Goal: Use online tool/utility: Utilize a website feature to perform a specific function

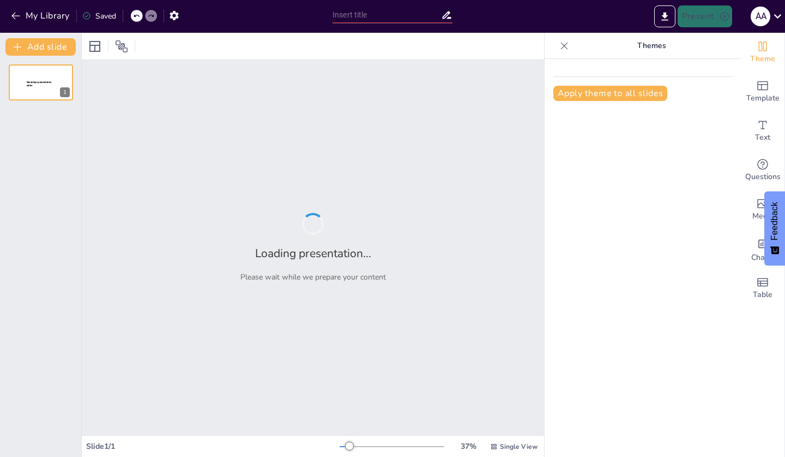
type input "Aves y Aventura: Descubriendo el Paraíso Ecológico de Huatulco"
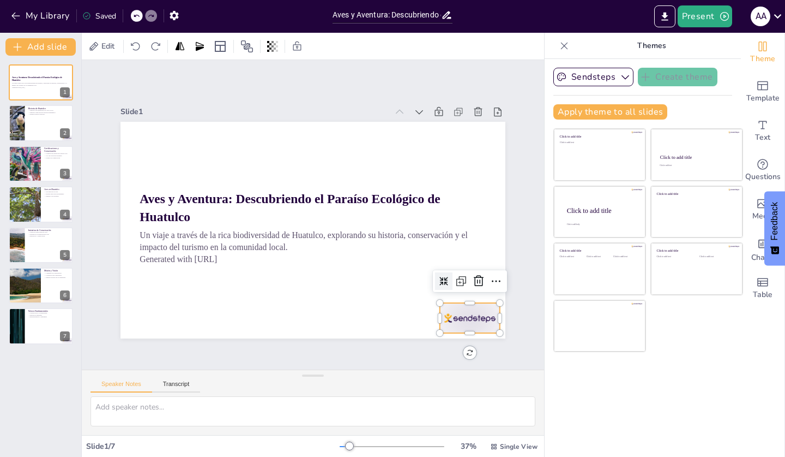
click at [393, 365] on div at bounding box center [360, 396] width 65 height 63
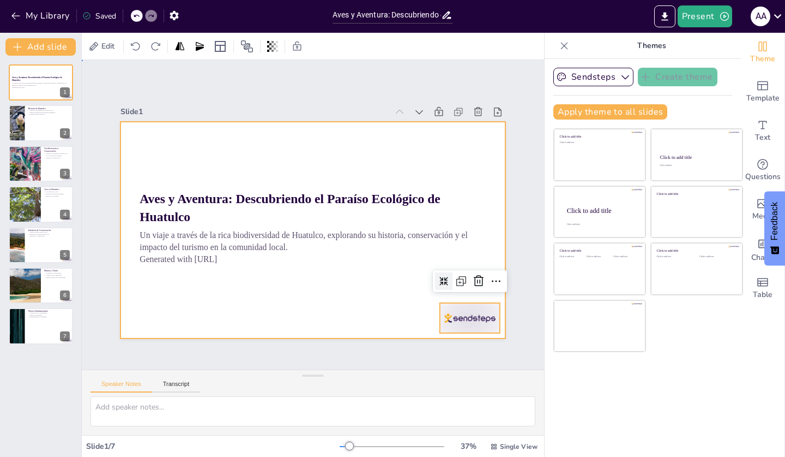
click at [326, 304] on div at bounding box center [321, 201] width 442 height 380
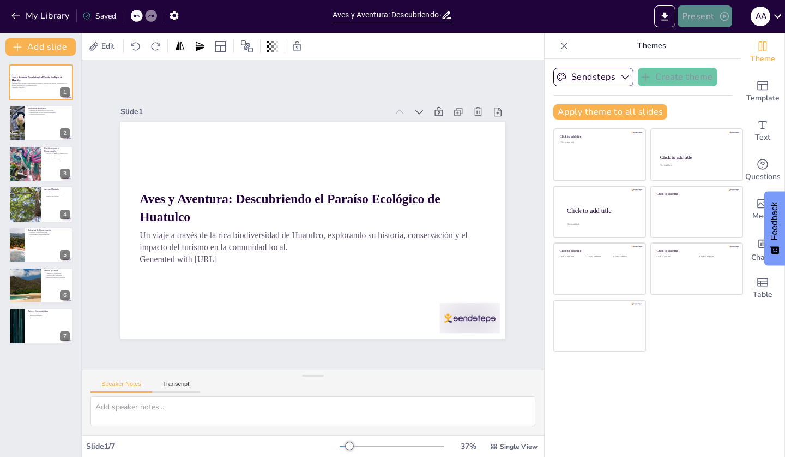
click at [708, 14] on button "Present" at bounding box center [705, 16] width 55 height 22
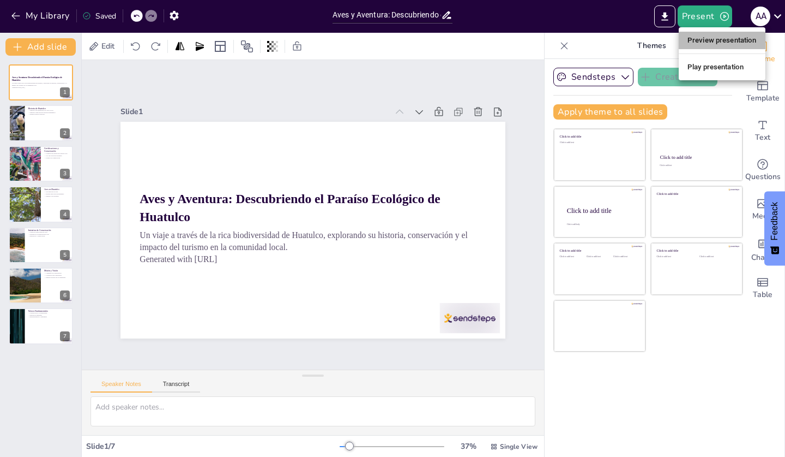
click at [712, 38] on li "Preview presentation" at bounding box center [722, 40] width 87 height 17
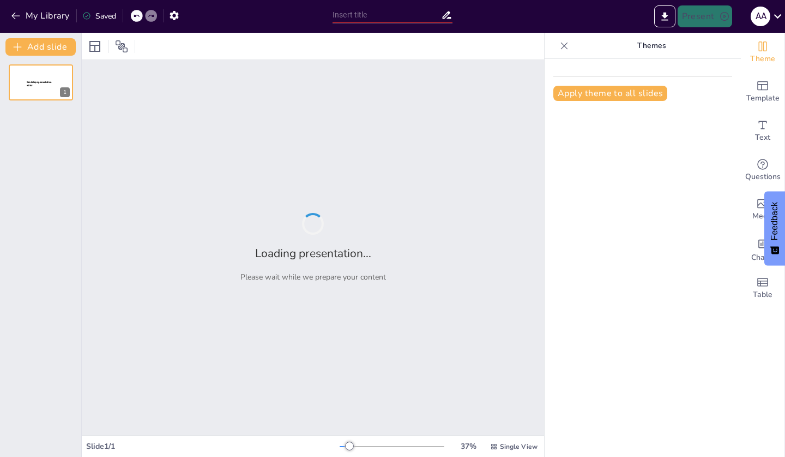
type input "Aves y Aventura: Descubriendo el Paraíso Ecológico de Huatulco"
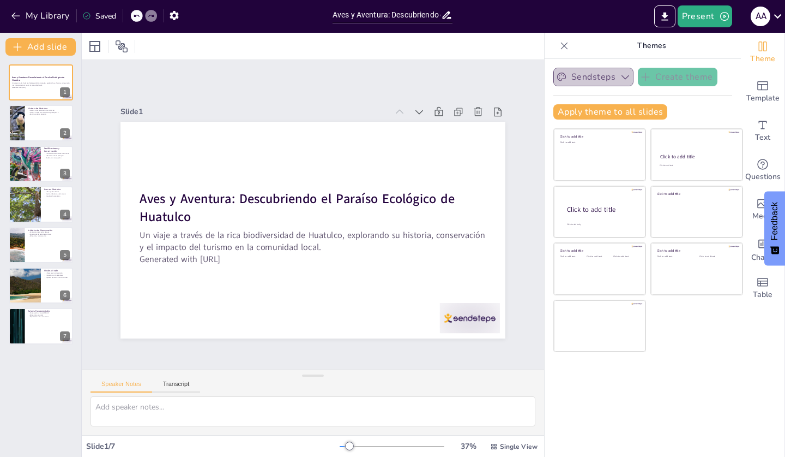
click at [613, 83] on button "Sendsteps" at bounding box center [594, 77] width 80 height 19
click at [758, 91] on icon "Add ready made slides" at bounding box center [763, 85] width 13 height 13
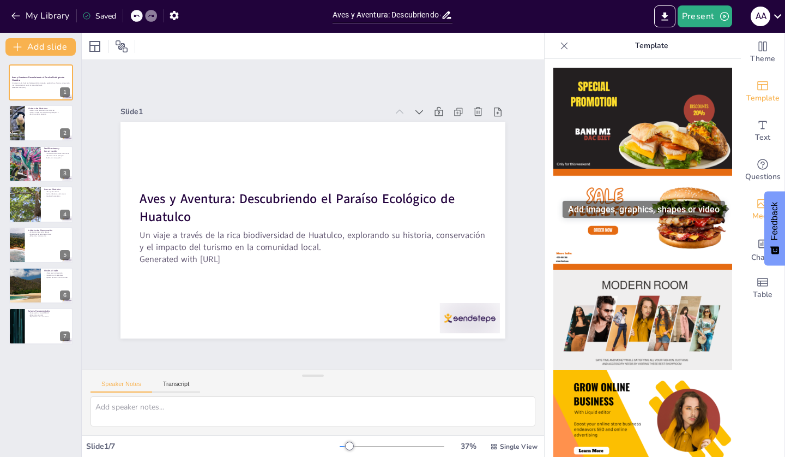
click at [753, 220] on span "Media" at bounding box center [763, 216] width 21 height 12
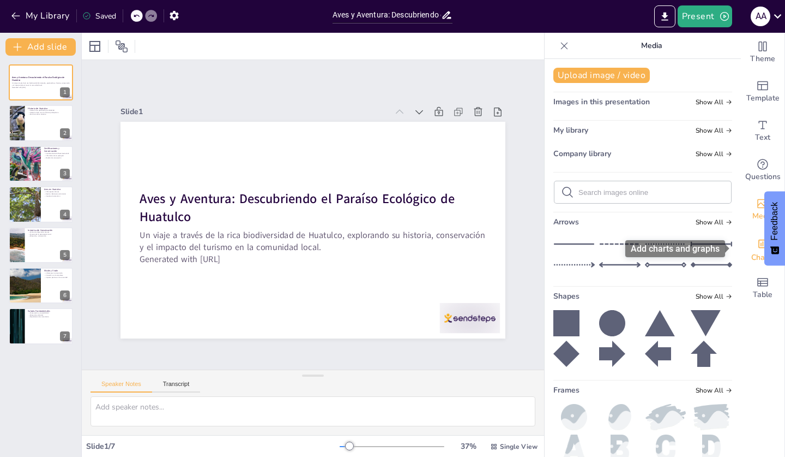
click at [759, 250] on div "Add charts and graphs" at bounding box center [763, 242] width 11 height 17
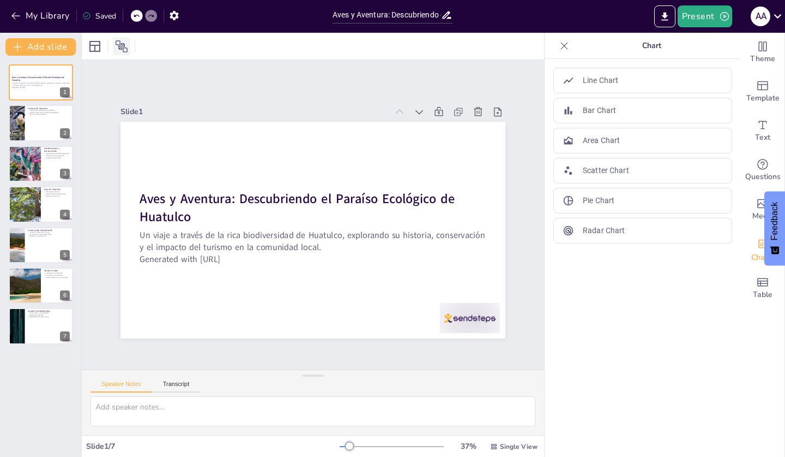
click at [128, 49] on div at bounding box center [121, 46] width 17 height 17
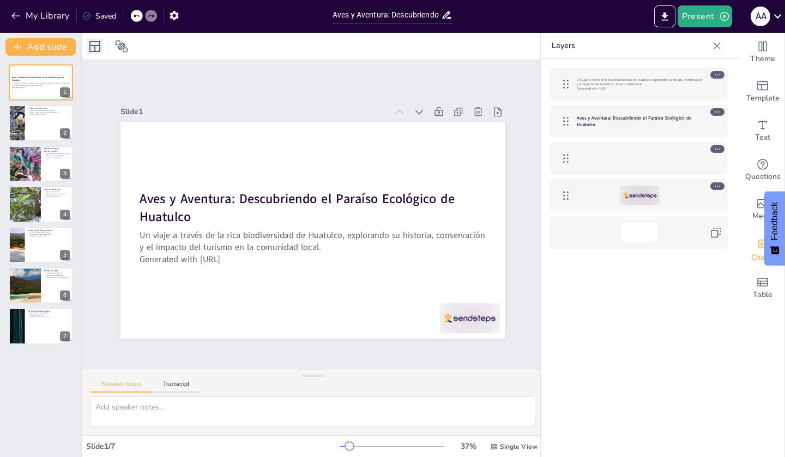
click at [89, 52] on icon at bounding box center [94, 46] width 13 height 13
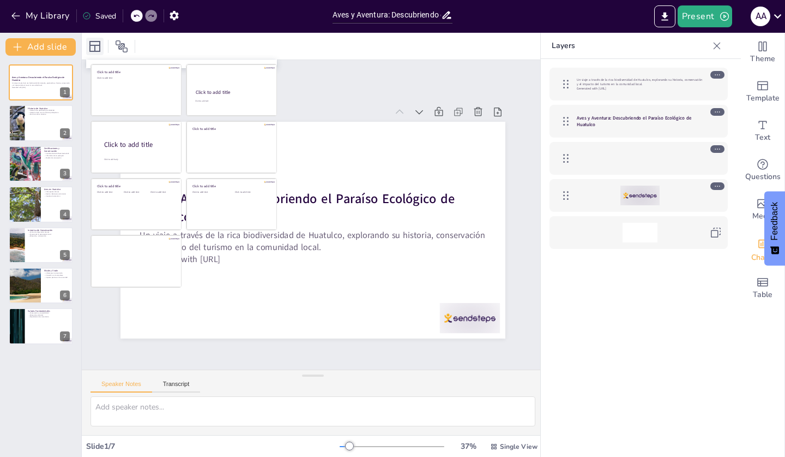
click at [89, 52] on icon at bounding box center [94, 46] width 13 height 13
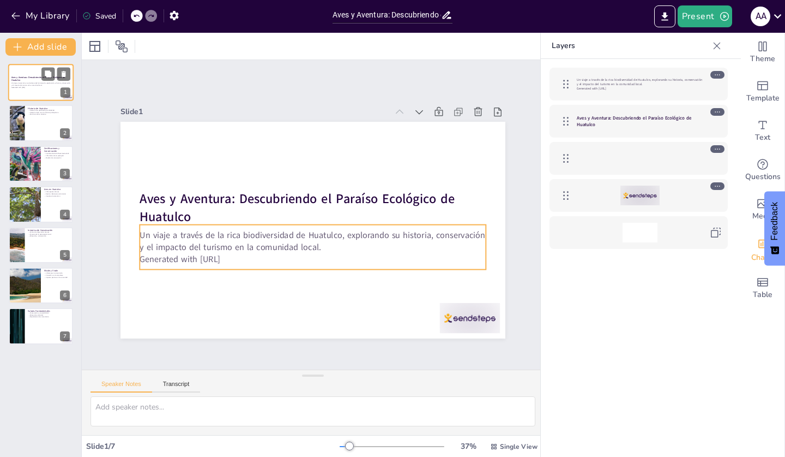
click at [29, 85] on p "Un viaje a través de la rica biodiversidad de Huatulco, explorando su historia,…" at bounding box center [40, 84] width 59 height 4
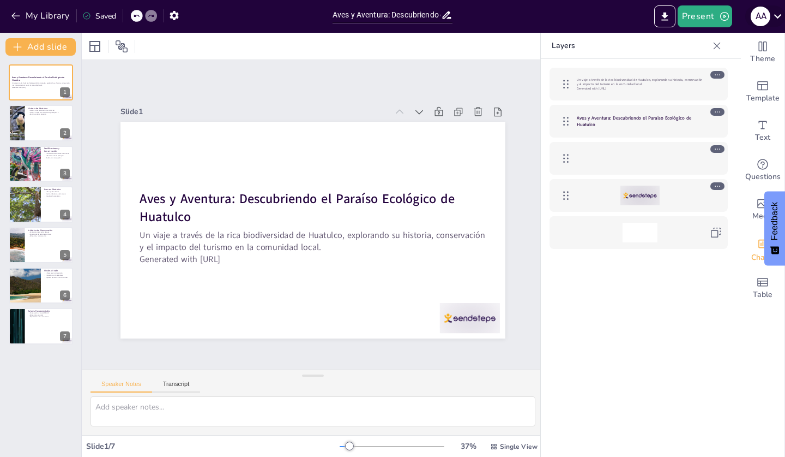
click at [775, 16] on icon at bounding box center [778, 16] width 15 height 15
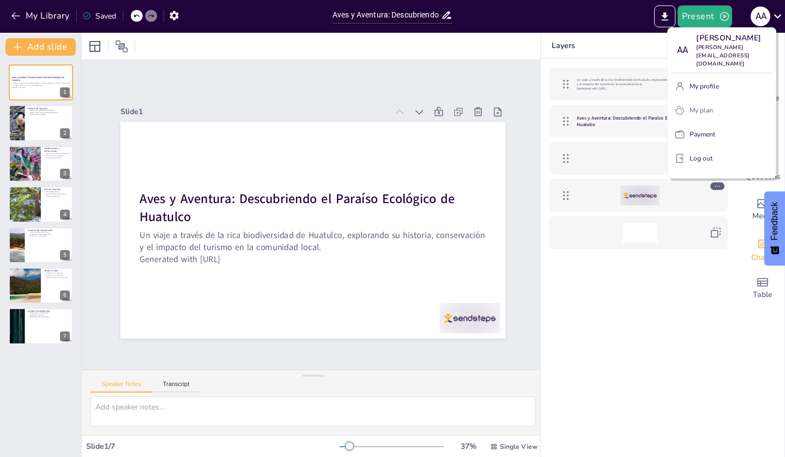
click at [706, 109] on p "My plan" at bounding box center [701, 110] width 23 height 10
